Goal: Information Seeking & Learning: Learn about a topic

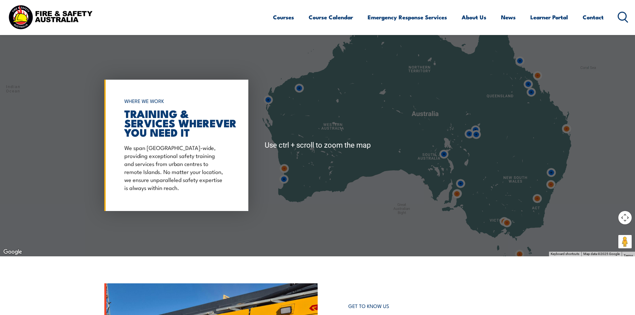
scroll to position [533, 0]
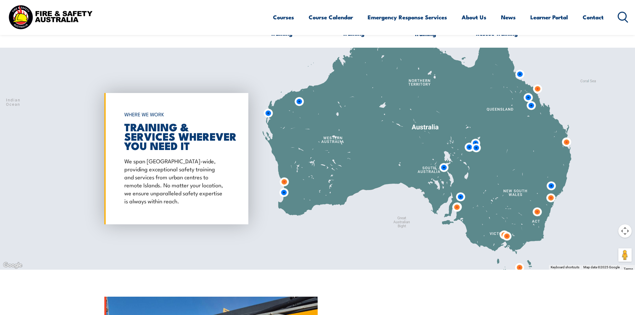
click at [506, 236] on img at bounding box center [507, 236] width 18 height 18
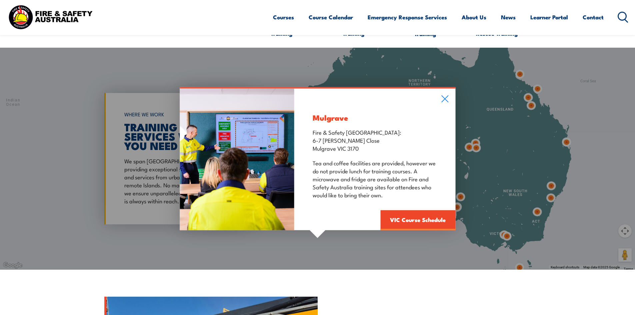
click at [500, 235] on div "Mulgrave Fire & Safety Australia: 6-7 Hartnett Close Mulgrave VIC 3170 Tea and …" at bounding box center [317, 159] width 635 height 222
click at [501, 234] on div "Mulgrave Fire & Safety Australia: 6-7 Hartnett Close Mulgrave VIC 3170 Tea and …" at bounding box center [317, 159] width 635 height 222
click at [445, 93] on div "Mulgrave Fire & Safety Australia: 6-7 Hartnett Close Mulgrave VIC 3170 Tea and …" at bounding box center [374, 159] width 161 height 142
click at [444, 96] on icon at bounding box center [445, 98] width 8 height 7
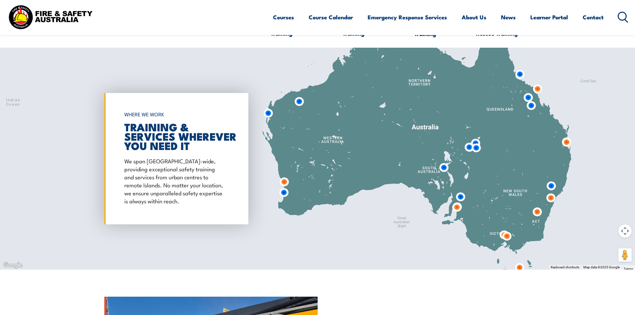
click at [501, 232] on img at bounding box center [507, 236] width 18 height 18
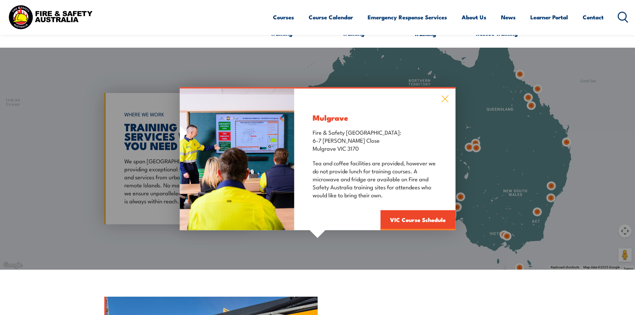
click at [448, 97] on icon at bounding box center [445, 98] width 8 height 7
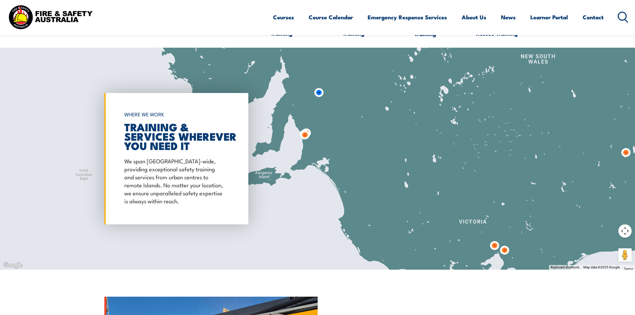
click at [492, 248] on img at bounding box center [495, 246] width 18 height 18
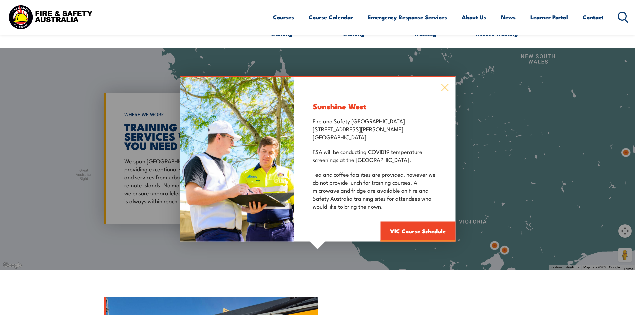
click at [443, 88] on icon at bounding box center [445, 87] width 8 height 7
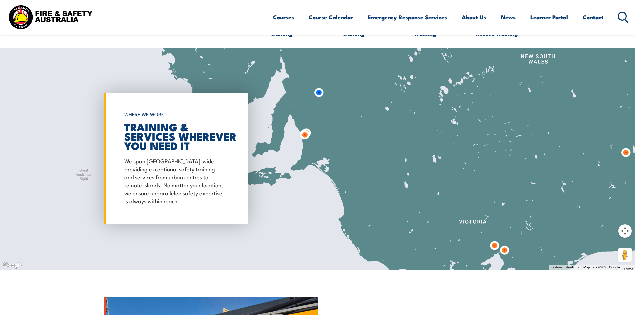
click at [506, 251] on img at bounding box center [505, 250] width 18 height 18
click at [506, 249] on img at bounding box center [505, 250] width 18 height 18
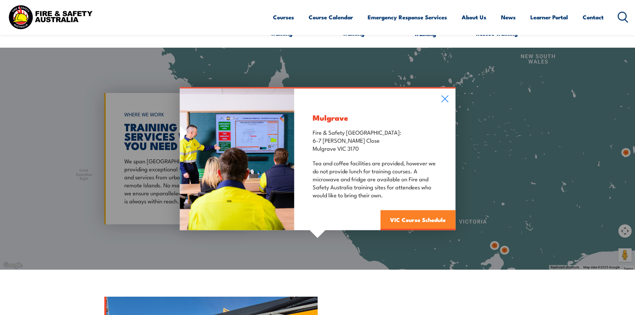
click at [437, 221] on link "VIC Course Schedule" at bounding box center [417, 220] width 75 height 20
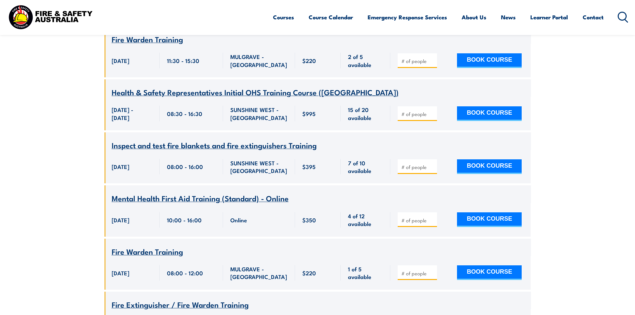
scroll to position [753, 0]
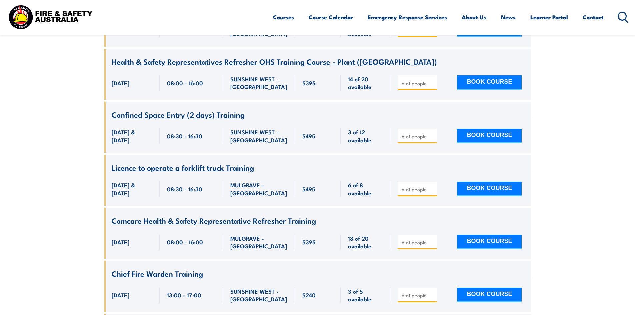
drag, startPoint x: 542, startPoint y: 124, endPoint x: 542, endPoint y: 180, distance: 56.3
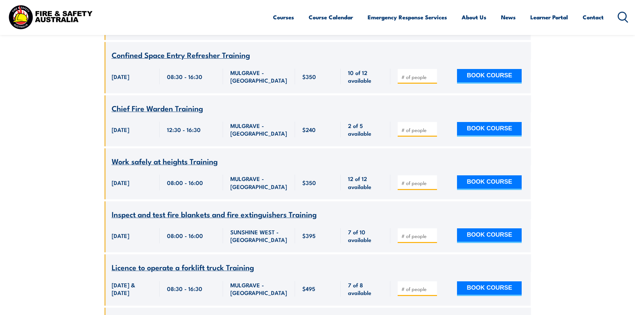
scroll to position [2109, 0]
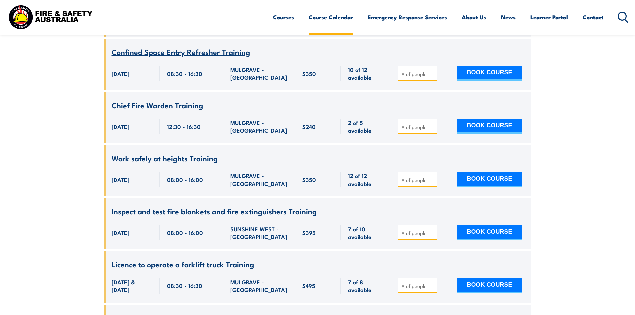
click at [330, 18] on link "Course Calendar" at bounding box center [331, 17] width 44 height 18
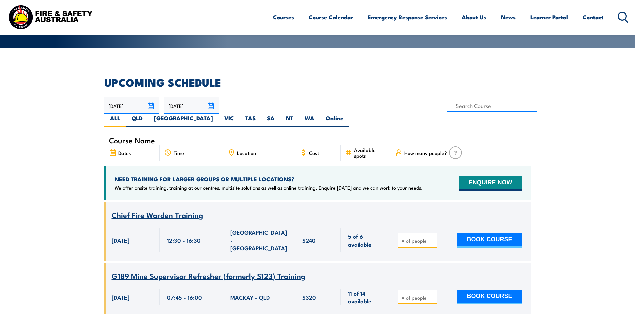
scroll to position [167, 0]
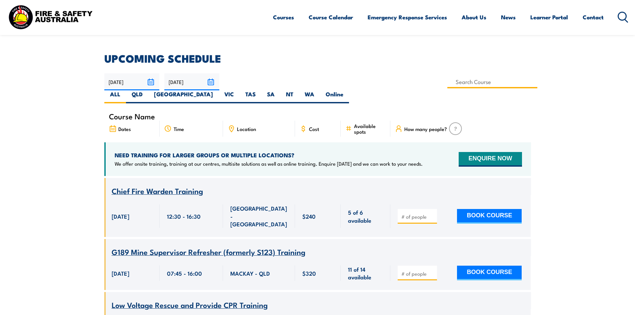
click at [447, 81] on input at bounding box center [492, 81] width 90 height 13
type input "Certificate III in Public Safety (Firefighting and Emergency Operations) PUA306…"
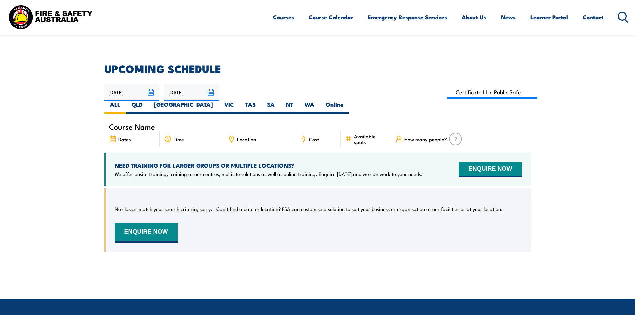
scroll to position [153, 0]
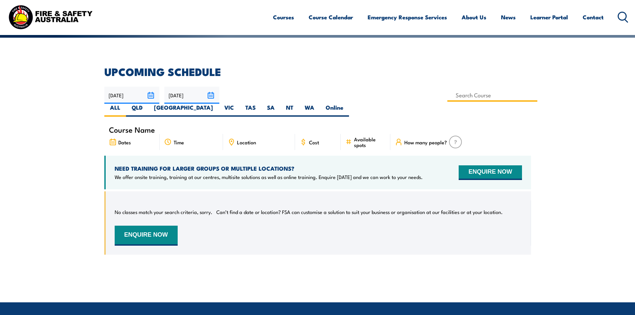
click at [447, 97] on input at bounding box center [492, 95] width 90 height 13
type input "HAZMAT Response Training"
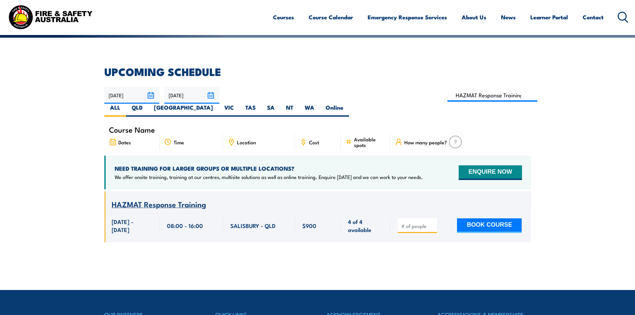
scroll to position [120, 0]
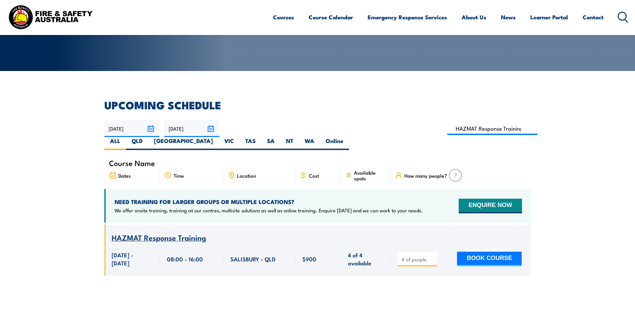
click at [177, 232] on span "HAZMAT Response Training" at bounding box center [159, 237] width 94 height 11
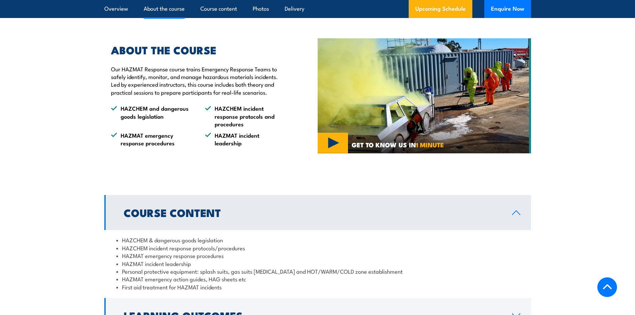
scroll to position [467, 0]
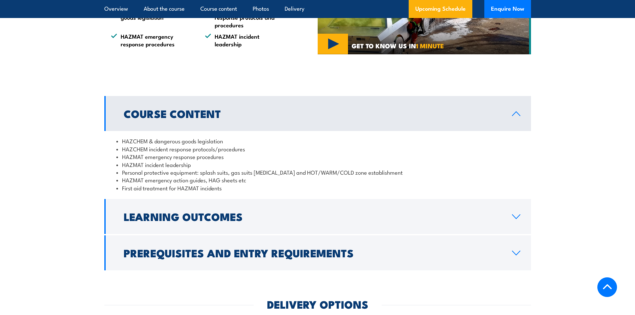
click at [288, 248] on h2 "Prerequisites and Entry Requirements" at bounding box center [313, 252] width 378 height 9
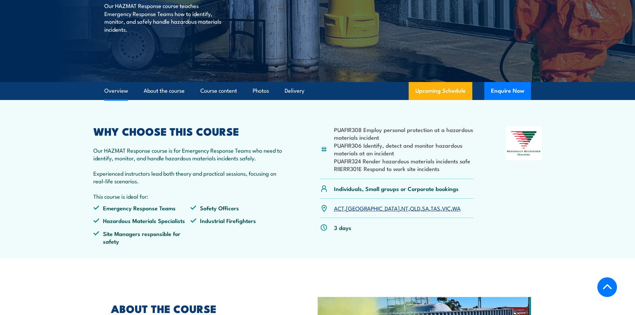
scroll to position [0, 0]
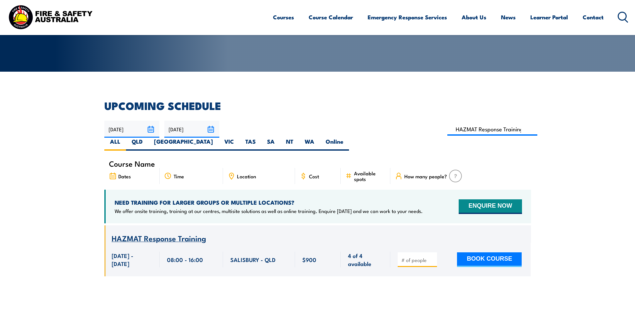
scroll to position [120, 0]
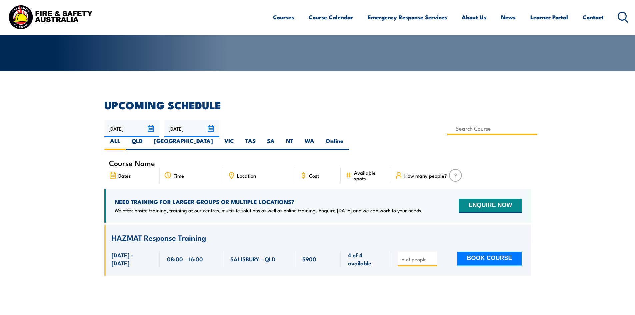
click at [447, 133] on input at bounding box center [492, 128] width 90 height 13
type input "Undertake Road Crash Rescue Training"
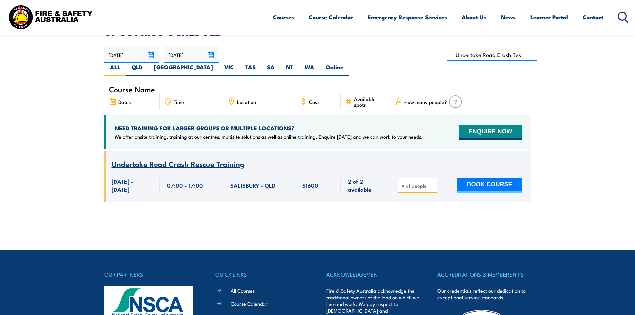
scroll to position [153, 0]
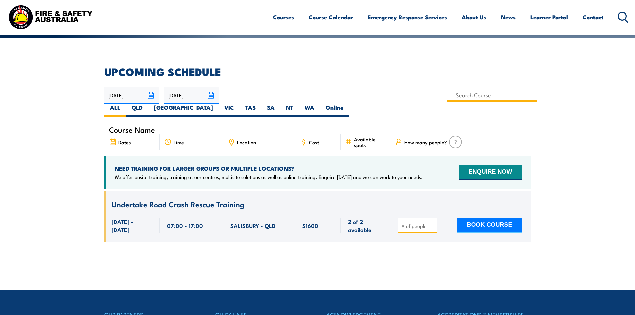
click at [447, 98] on input at bounding box center [492, 95] width 90 height 13
type input "Suppress Wildfire Training"
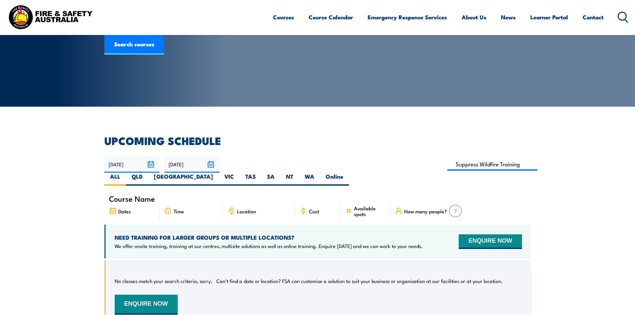
scroll to position [100, 0]
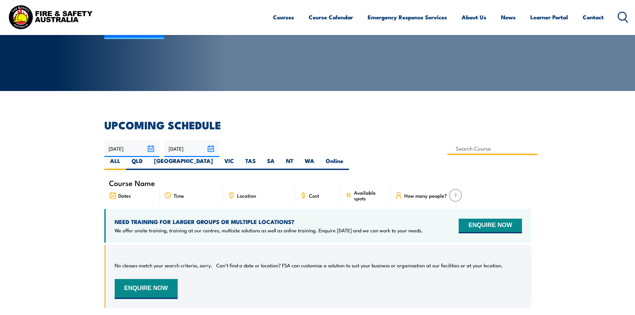
click at [447, 149] on input at bounding box center [492, 148] width 90 height 13
type input "Respond to Aviation Incidents (General)"
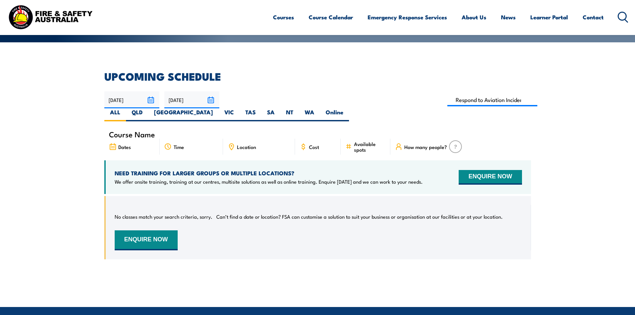
scroll to position [120, 0]
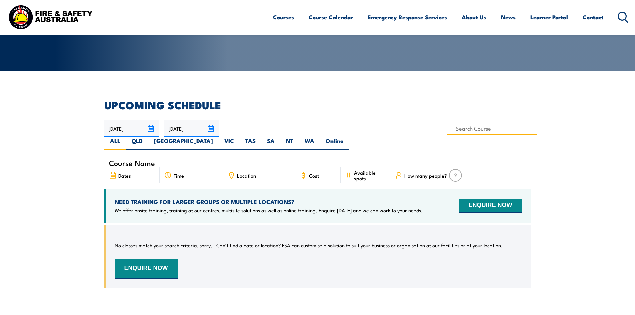
click at [447, 126] on input at bounding box center [492, 128] width 90 height 13
type input "Operate Breathing Apparatus Training"
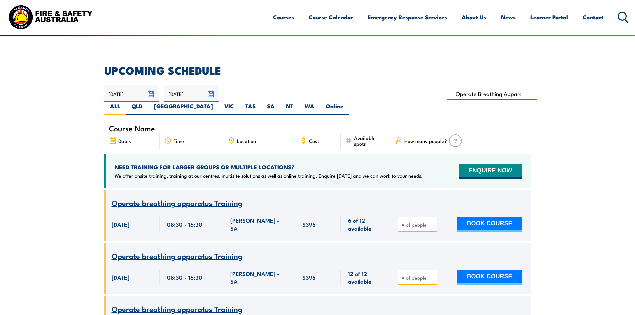
scroll to position [153, 0]
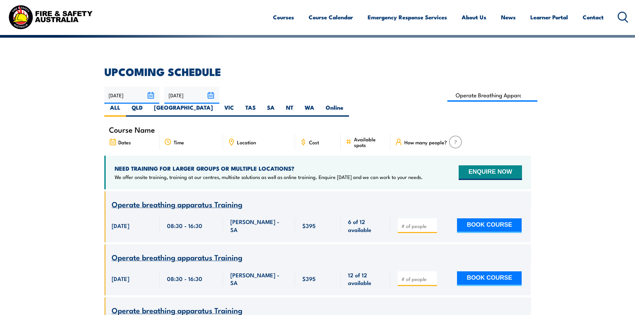
click at [195, 198] on span "Operate breathing apparatus Training" at bounding box center [177, 203] width 131 height 11
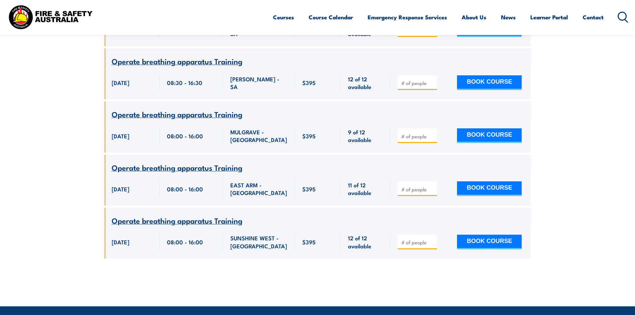
scroll to position [353, 0]
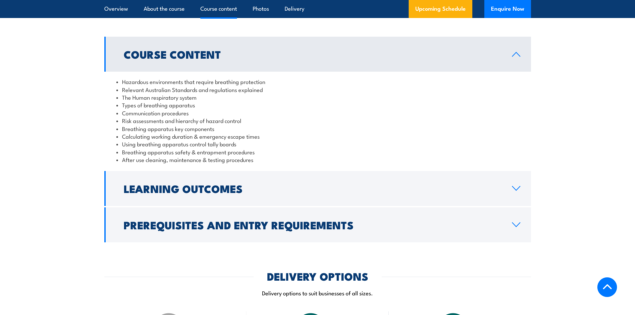
scroll to position [533, 0]
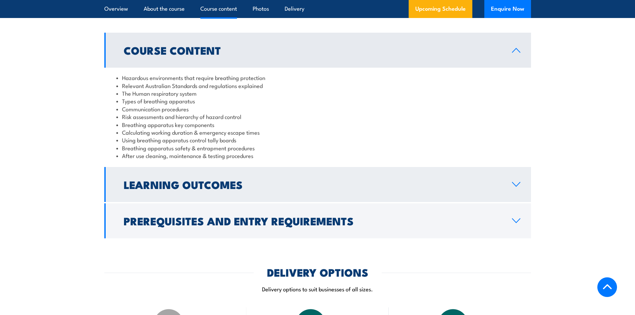
click at [265, 189] on h2 "Learning Outcomes" at bounding box center [313, 184] width 378 height 9
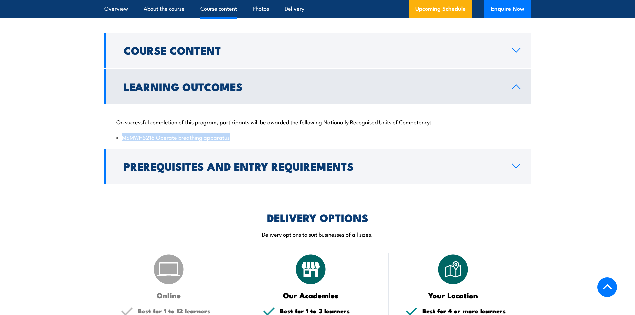
drag, startPoint x: 122, startPoint y: 144, endPoint x: 227, endPoint y: 143, distance: 105.3
click at [227, 141] on li "MSMWHS216 Operate breathing apparatus" at bounding box center [317, 137] width 403 height 8
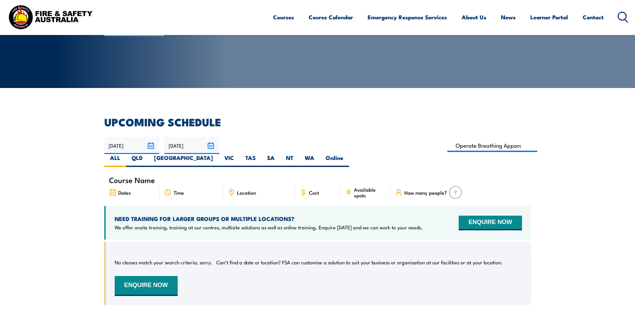
scroll to position [120, 0]
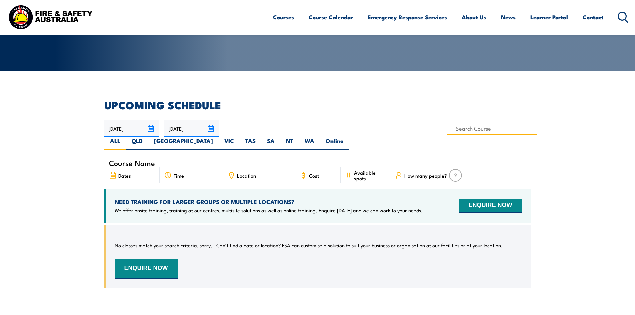
click at [447, 129] on input at bounding box center [492, 128] width 90 height 13
type input "Operate Breathing Apparatus Open Circuit Training"
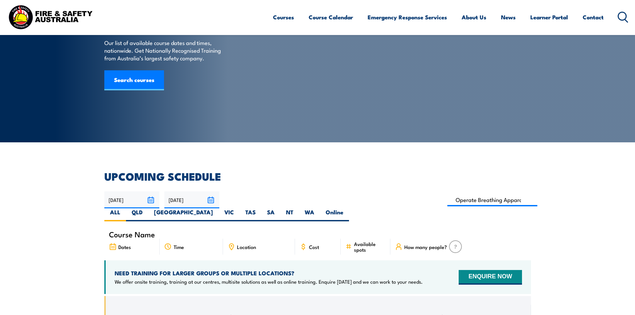
scroll to position [167, 0]
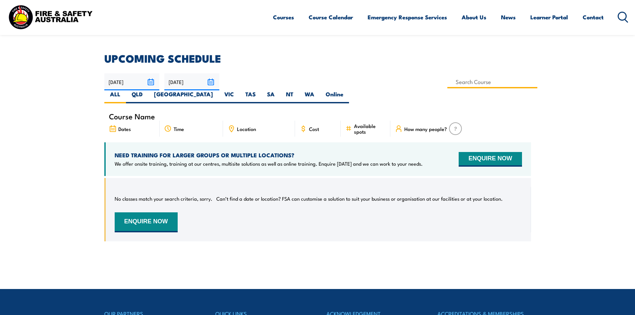
click at [447, 83] on input at bounding box center [492, 81] width 90 height 13
type input "Lead Emergency Teams"
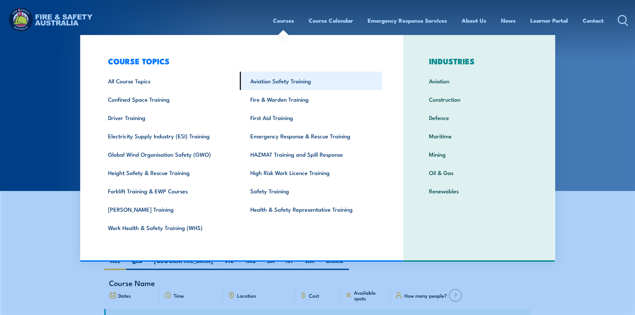
click at [288, 83] on link "Aviation Safety Training" at bounding box center [311, 81] width 142 height 18
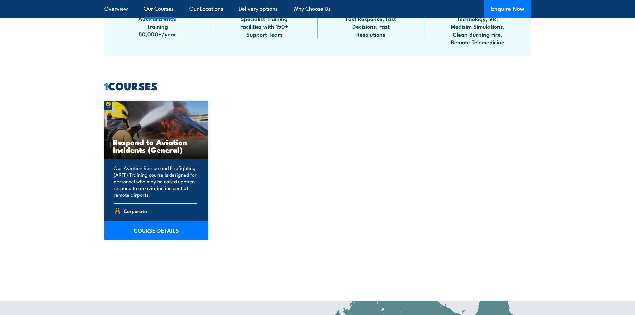
scroll to position [467, 0]
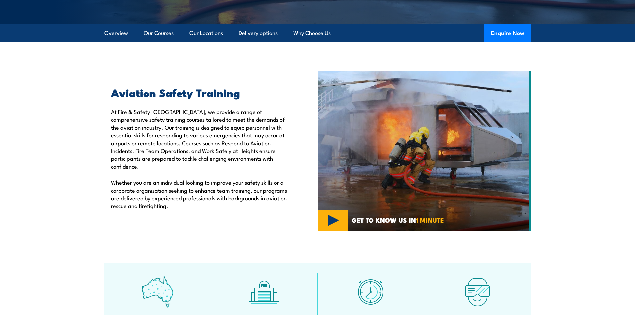
drag, startPoint x: 304, startPoint y: 153, endPoint x: 276, endPoint y: 149, distance: 28.3
click at [276, 150] on p "At Fire & Safety [GEOGRAPHIC_DATA], we provide a range of comprehensive safety …" at bounding box center [199, 139] width 176 height 62
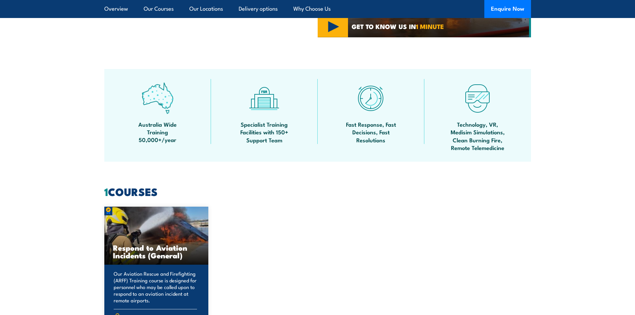
scroll to position [367, 0]
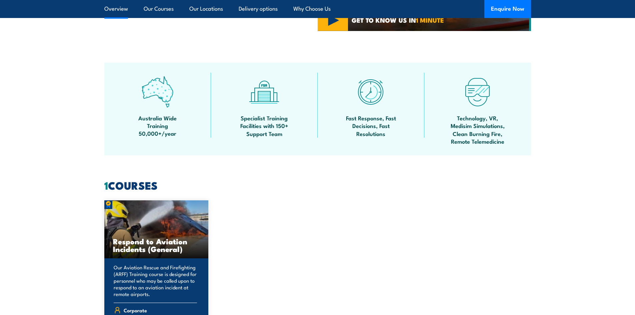
click at [169, 237] on h3 "Respond to Aviation Incidents (General)" at bounding box center [156, 244] width 87 height 15
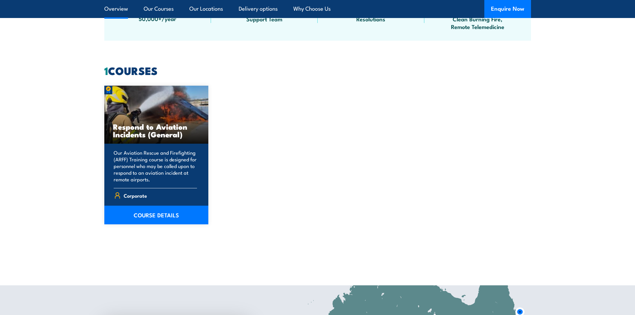
scroll to position [500, 0]
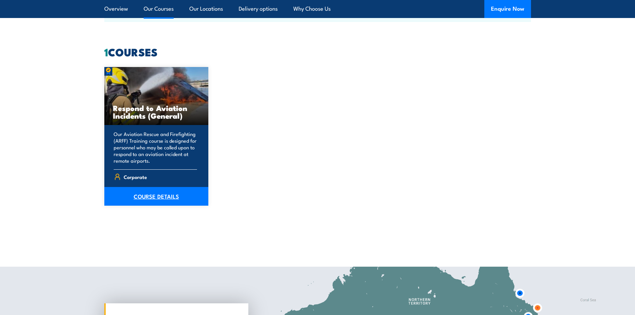
click at [164, 191] on link "COURSE DETAILS" at bounding box center [156, 196] width 104 height 19
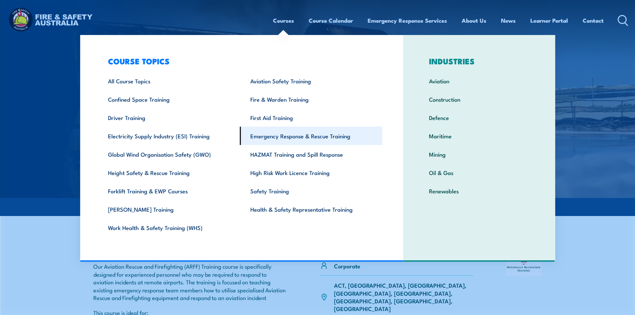
click at [289, 138] on link "Emergency Response & Rescue Training" at bounding box center [311, 136] width 142 height 18
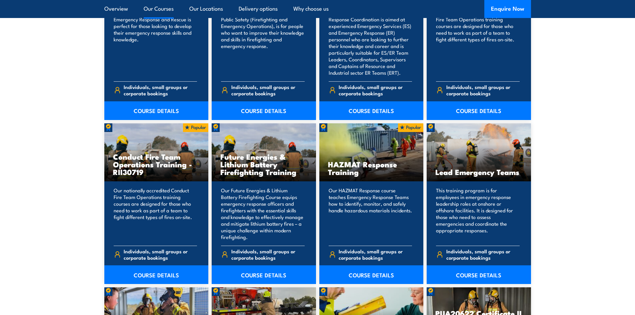
scroll to position [633, 0]
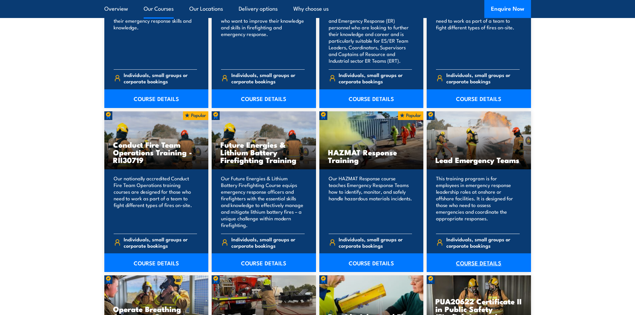
click at [471, 264] on link "COURSE DETAILS" at bounding box center [479, 262] width 104 height 19
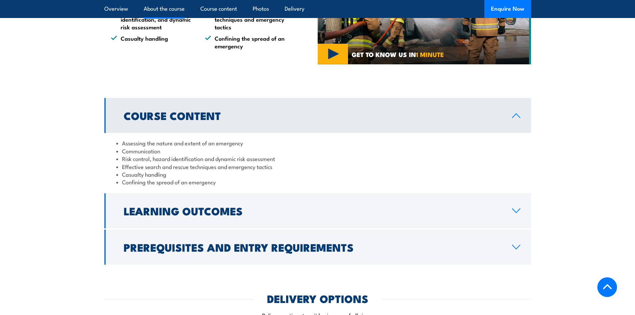
scroll to position [500, 0]
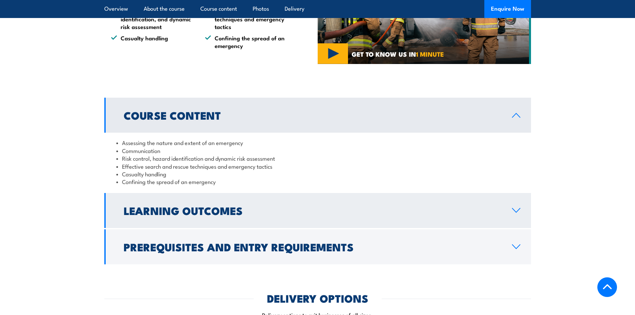
click at [281, 205] on link "Learning Outcomes" at bounding box center [317, 210] width 427 height 35
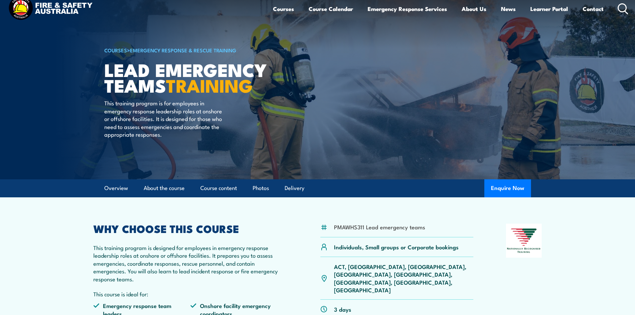
scroll to position [0, 0]
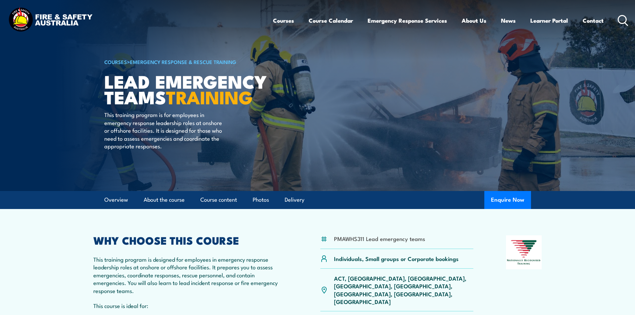
click at [198, 62] on link "Emergency Response & Rescue Training" at bounding box center [183, 61] width 106 height 7
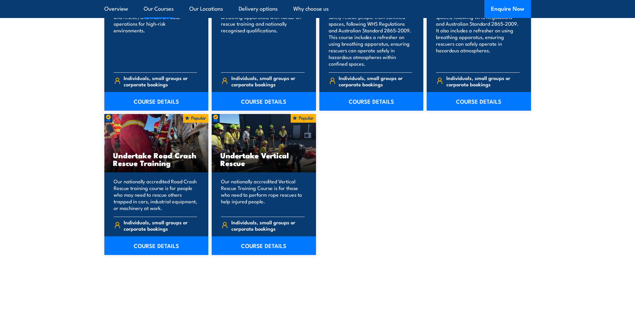
scroll to position [1300, 0]
